Goal: Find specific page/section: Find specific page/section

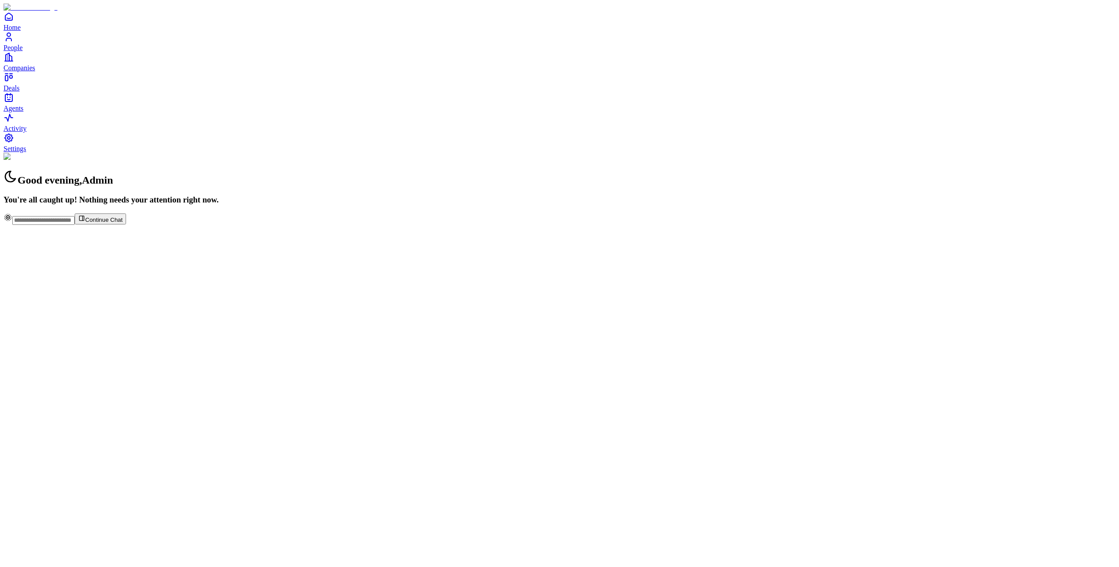
click at [487, 205] on div "Good evening , Admin You're all caught up! Nothing needs your attention right n…" at bounding box center [560, 179] width 1112 height 52
click at [28, 51] on link "People" at bounding box center [560, 42] width 1112 height 20
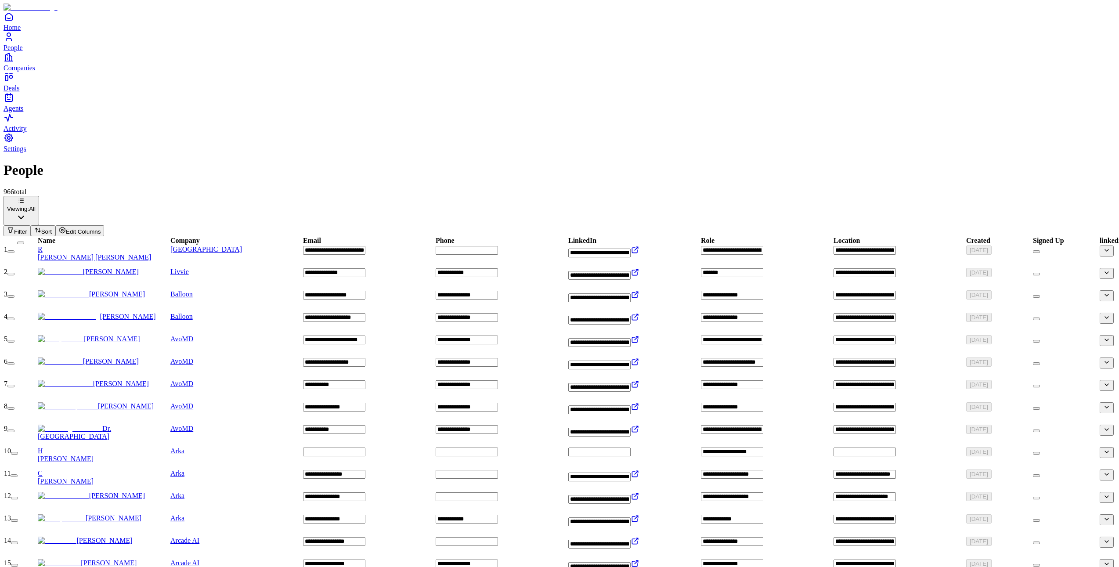
click at [29, 72] on span "Companies" at bounding box center [20, 67] width 32 height 7
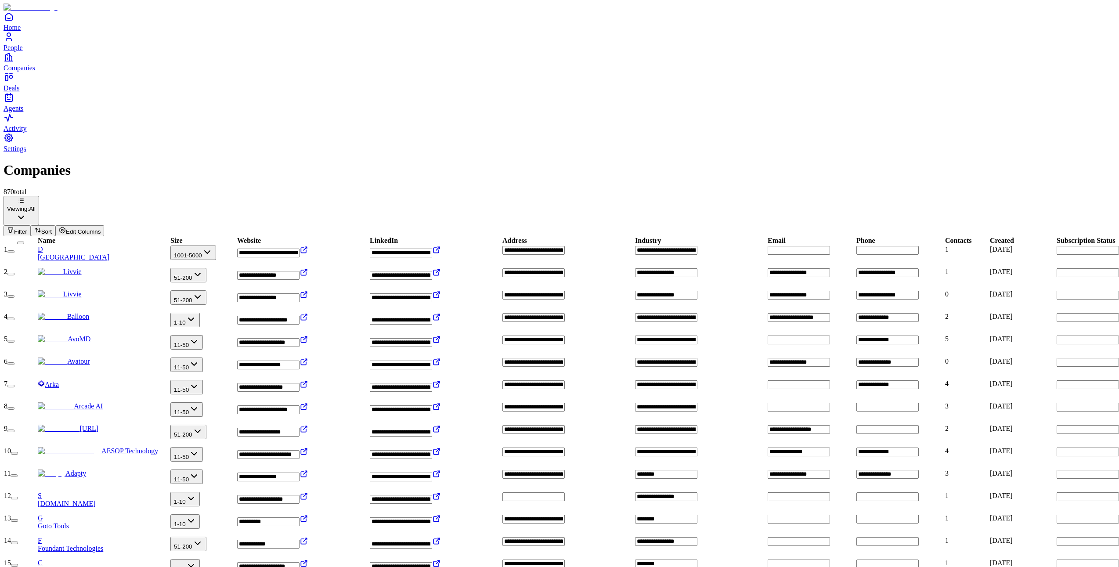
click at [14, 227] on icon "button" at bounding box center [10, 230] width 7 height 7
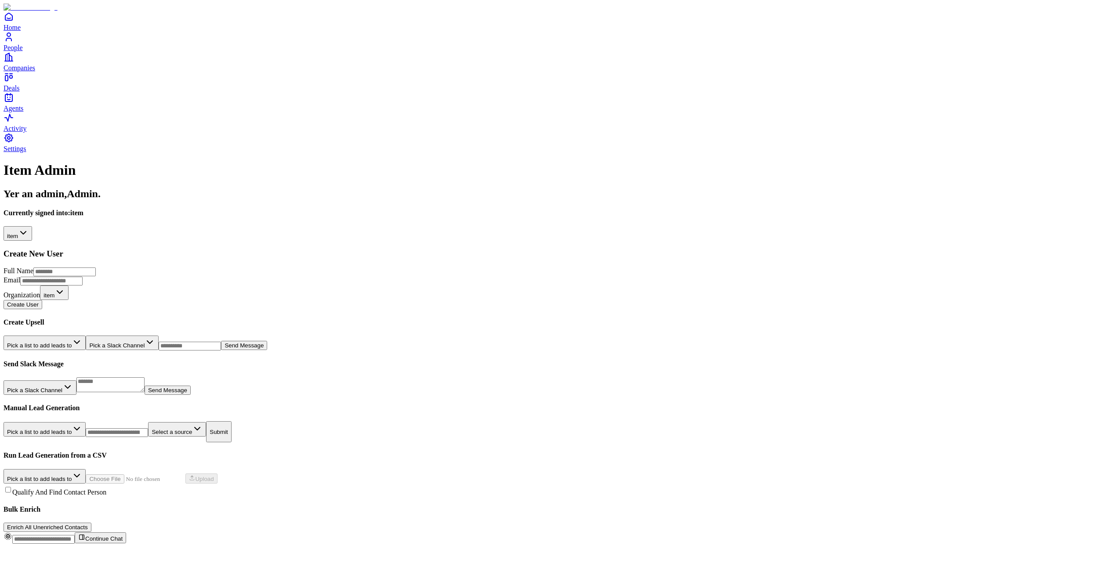
click at [203, 96] on html "**********" at bounding box center [556, 275] width 1113 height 551
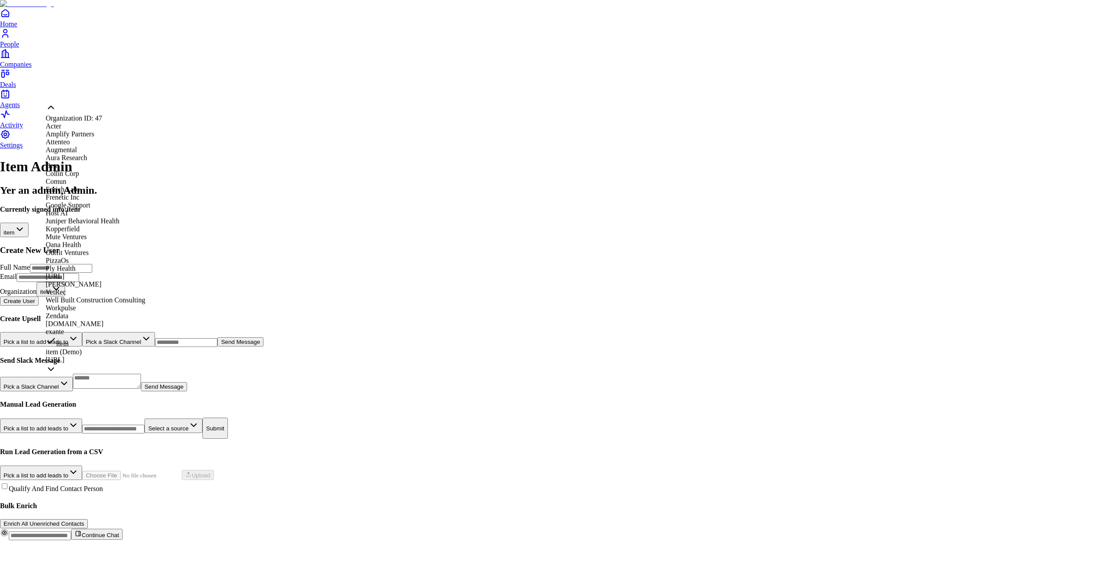
scroll to position [214, 0]
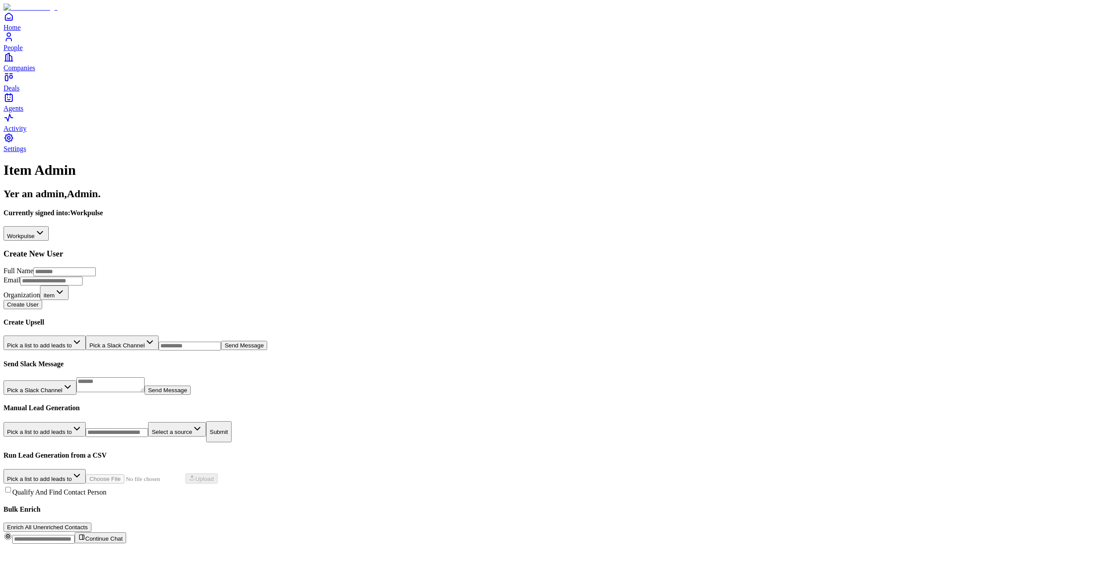
click at [30, 72] on link "Companies" at bounding box center [557, 62] width 1106 height 20
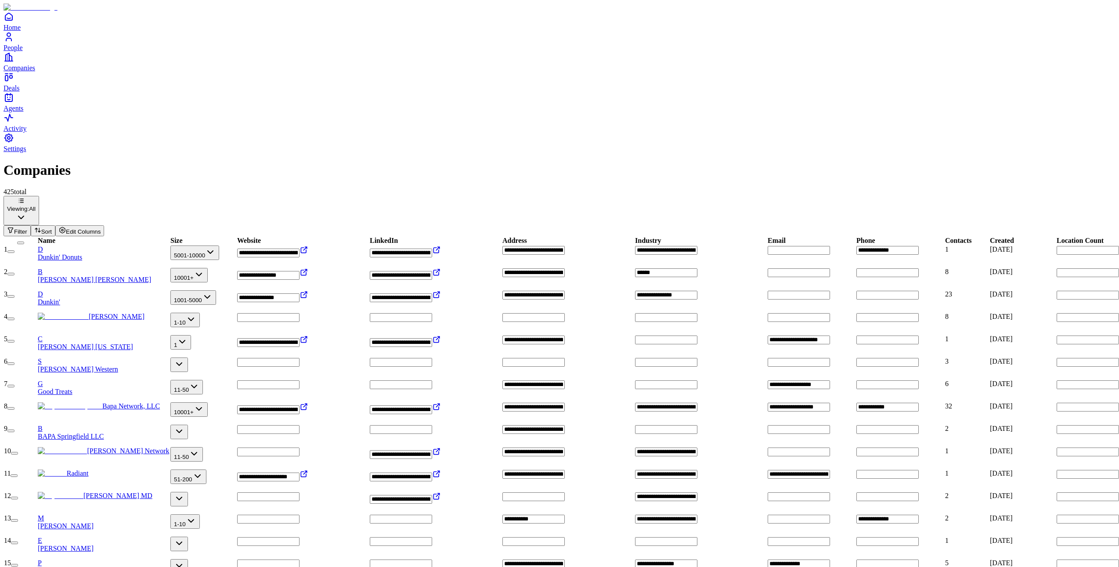
click at [27, 228] on span "Filter" at bounding box center [20, 231] width 13 height 7
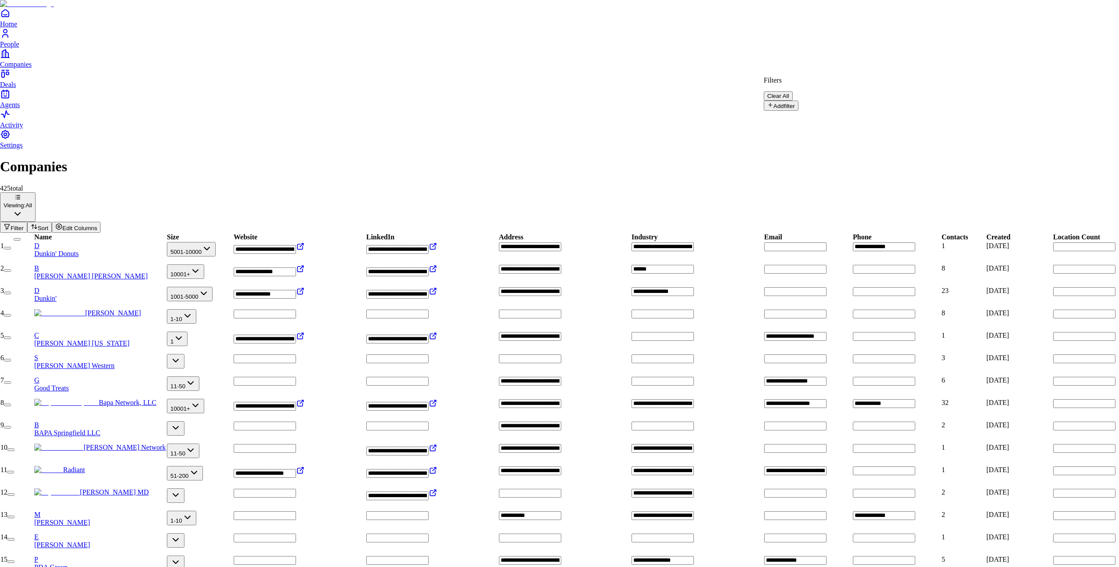
click at [783, 105] on button "Add filter" at bounding box center [781, 106] width 35 height 10
click at [797, 101] on button "Name" at bounding box center [780, 108] width 33 height 14
click at [793, 116] on button "Value" at bounding box center [778, 121] width 29 height 11
click at [930, 118] on span "OPMS" at bounding box center [919, 114] width 19 height 7
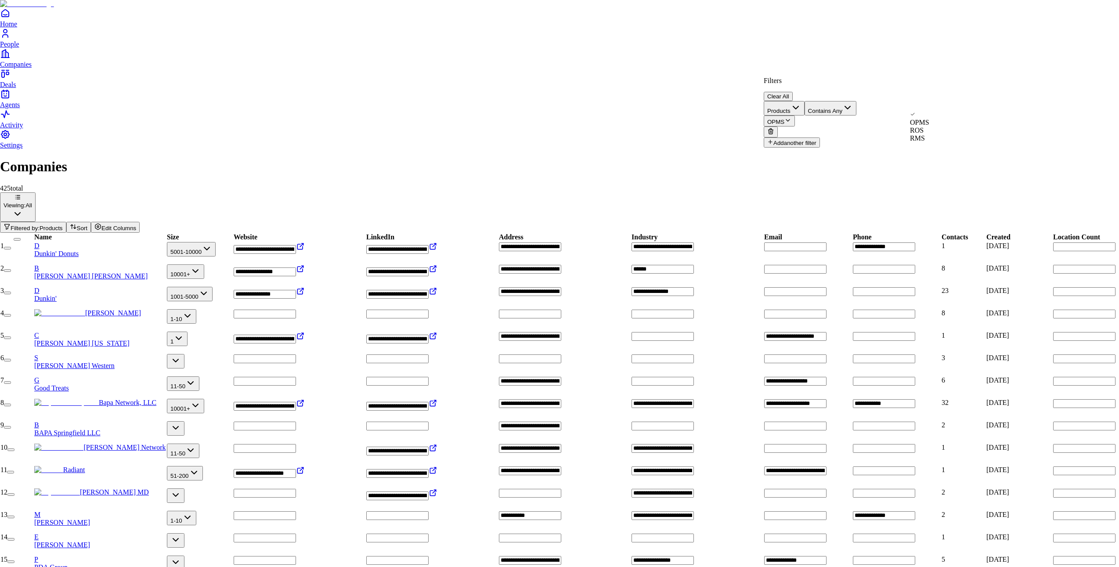
click at [809, 138] on button "Add another filter" at bounding box center [792, 143] width 56 height 10
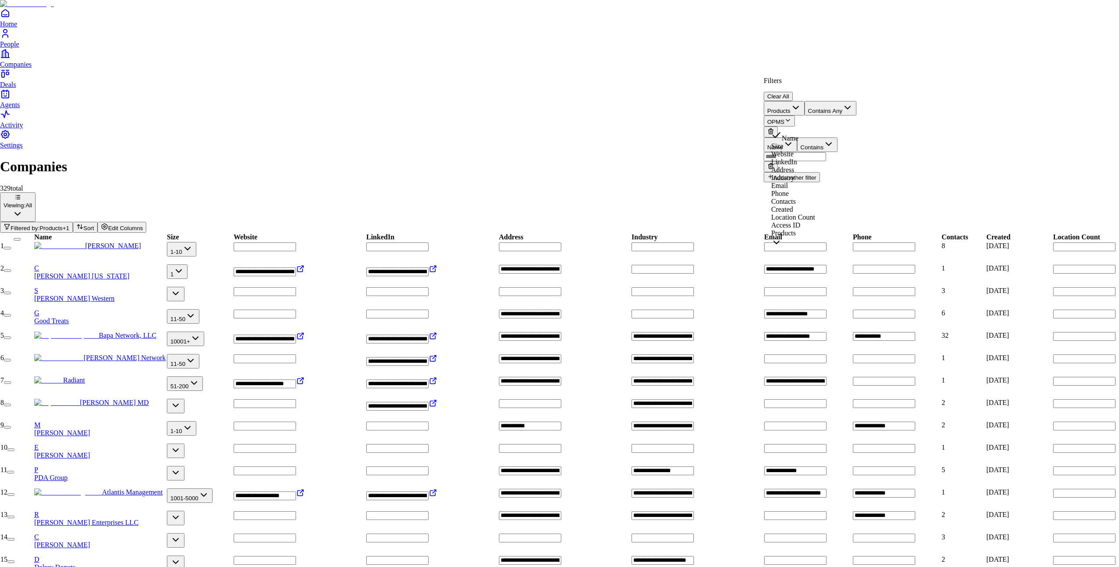
click at [797, 138] on button "Name" at bounding box center [780, 145] width 33 height 14
click at [857, 138] on button "Contains Any" at bounding box center [831, 145] width 52 height 14
click at [793, 152] on button "Value" at bounding box center [778, 157] width 29 height 11
click at [924, 147] on span "ROS" at bounding box center [917, 143] width 14 height 7
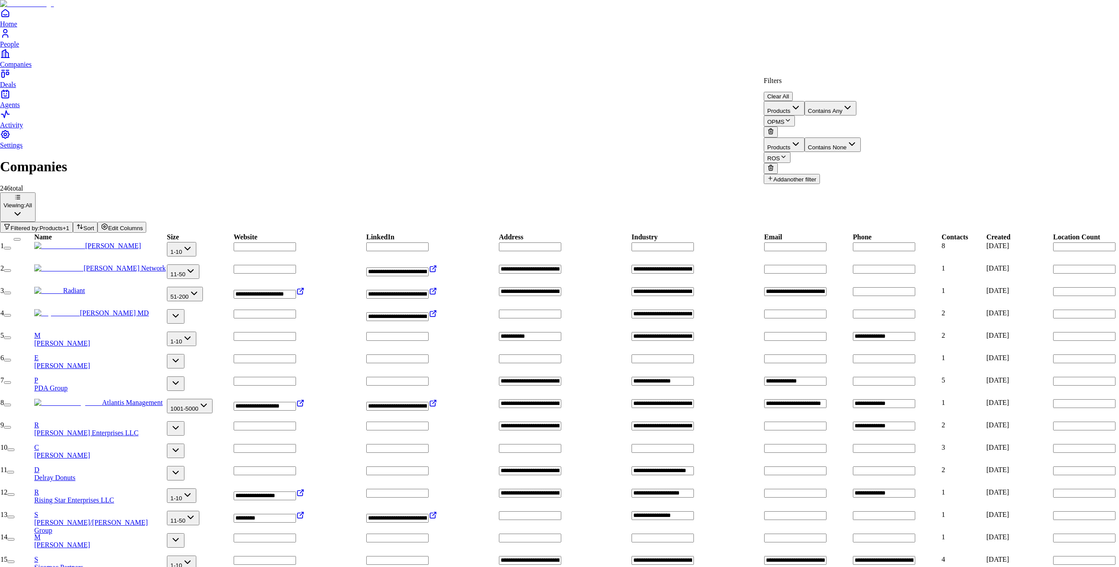
drag, startPoint x: 732, startPoint y: 53, endPoint x: 716, endPoint y: 138, distance: 86.8
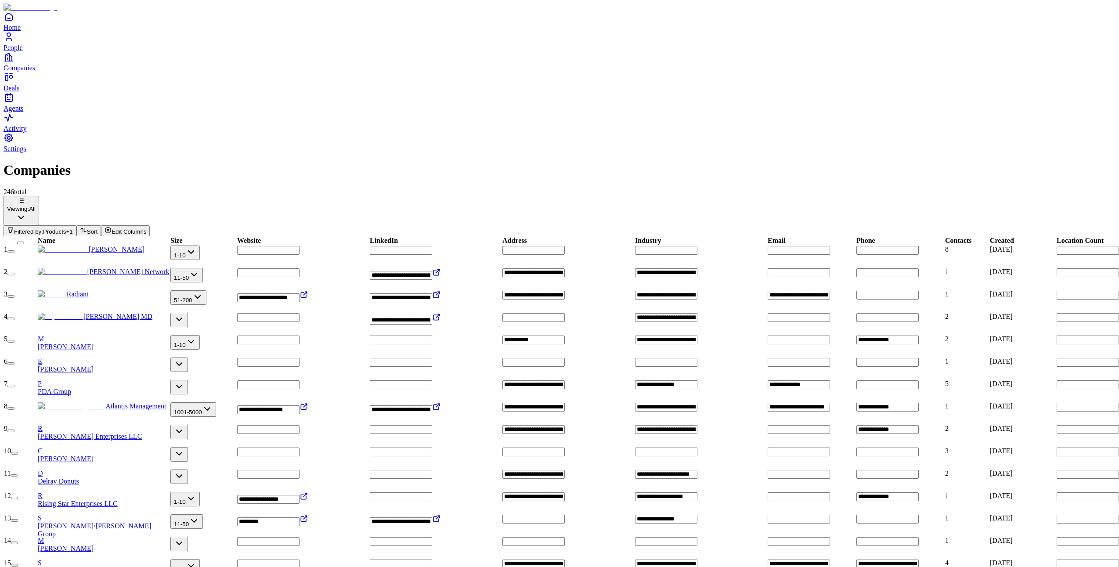
scroll to position [0, 0]
click at [970, 188] on div "246 total Viewing: All Filtered by: Products + 1 Sort Edit Columns" at bounding box center [560, 212] width 1112 height 48
click at [76, 225] on button "Filtered by: Products + 1" at bounding box center [40, 230] width 73 height 11
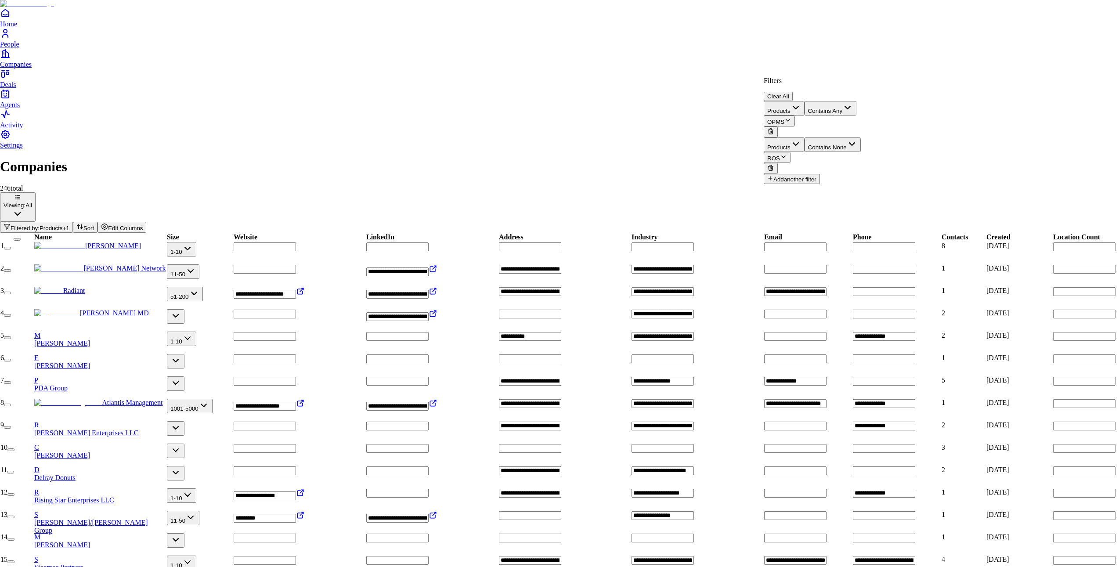
click at [791, 152] on button "ROS" at bounding box center [777, 157] width 27 height 11
click at [925, 163] on span "RMS" at bounding box center [917, 159] width 15 height 7
click at [861, 77] on div "Filters Clear All" at bounding box center [812, 89] width 97 height 24
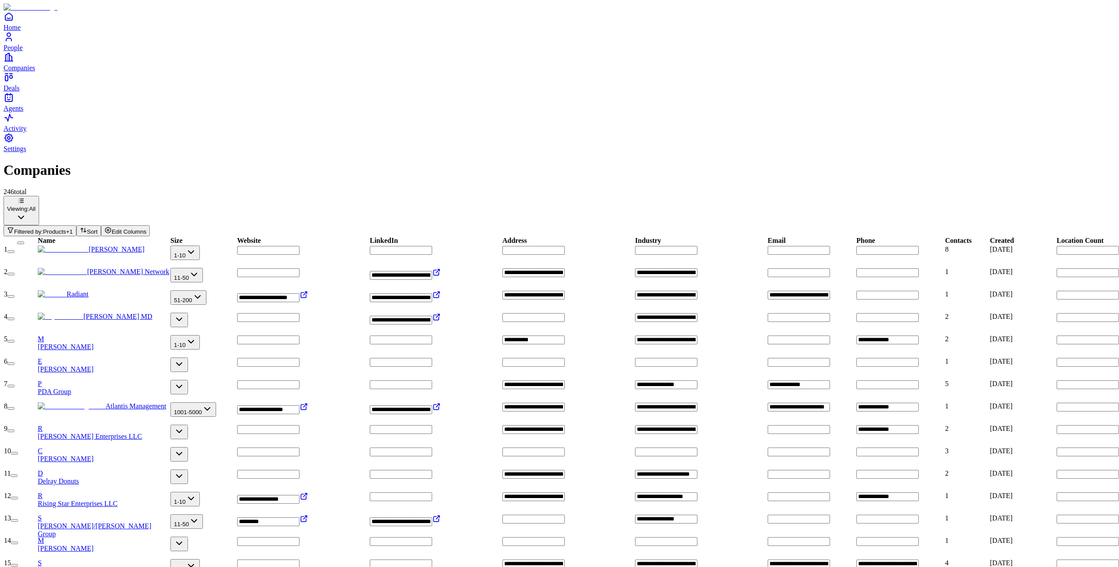
click at [291, 196] on div "Viewing: All Filtered by: Products + 1 Sort Edit Columns" at bounding box center [560, 216] width 1112 height 40
